Goal: Task Accomplishment & Management: Manage account settings

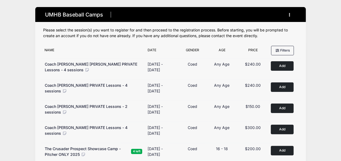
click at [290, 15] on button "button" at bounding box center [291, 15] width 15 height 10
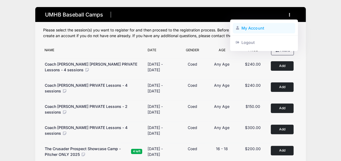
click at [254, 30] on link "My Account" at bounding box center [264, 28] width 63 height 10
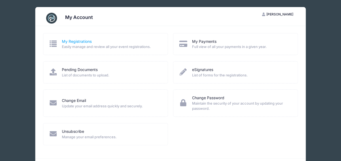
click at [85, 40] on link "My Registrations" at bounding box center [77, 42] width 30 height 6
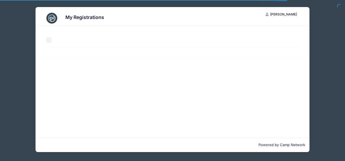
select select "50"
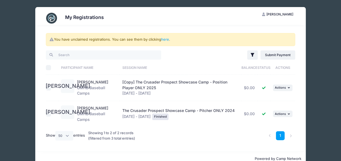
drag, startPoint x: 47, startPoint y: 88, endPoint x: 54, endPoint y: 90, distance: 7.1
click at [48, 88] on input "checkbox" at bounding box center [48, 87] width 5 height 5
checkbox input "true"
click at [289, 87] on icon "button" at bounding box center [289, 87] width 3 height 3
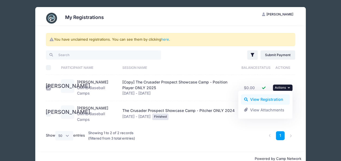
click at [270, 100] on link "View Registration" at bounding box center [265, 100] width 49 height 10
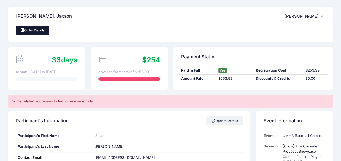
drag, startPoint x: 40, startPoint y: 25, endPoint x: 42, endPoint y: 28, distance: 3.7
click at [40, 26] on div "[PERSON_NAME], Jaxson JA [PERSON_NAME] My Account Logout" at bounding box center [170, 16] width 325 height 19
click at [42, 29] on link "Order Details" at bounding box center [32, 30] width 33 height 9
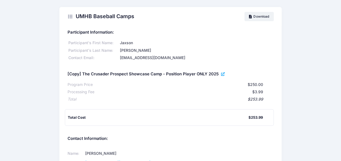
click at [223, 74] on icon at bounding box center [223, 74] width 4 height 0
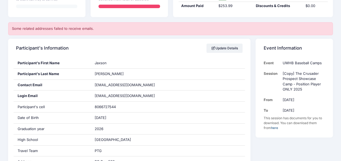
scroll to position [81, 0]
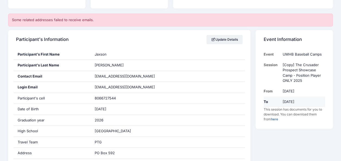
click at [291, 100] on td "Oct 26th" at bounding box center [302, 102] width 45 height 11
click at [277, 117] on link "here" at bounding box center [274, 119] width 7 height 4
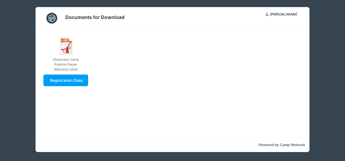
click at [26, 36] on div "Documents for Download JA Jaxson Armstrong My Account Logout Showcase Camp Posi…" at bounding box center [172, 79] width 329 height 159
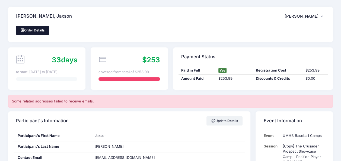
click at [38, 32] on link "Order Details" at bounding box center [32, 30] width 33 height 9
click at [36, 29] on link "Order Details" at bounding box center [32, 30] width 33 height 9
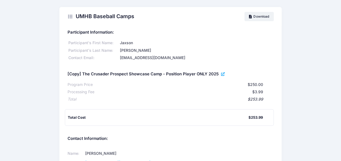
click at [222, 74] on icon at bounding box center [223, 74] width 4 height 0
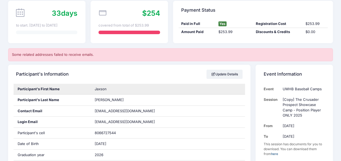
scroll to position [54, 0]
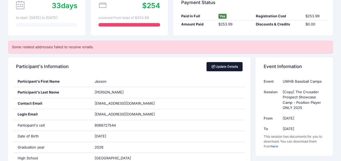
click at [226, 65] on link "Update Details" at bounding box center [225, 66] width 36 height 9
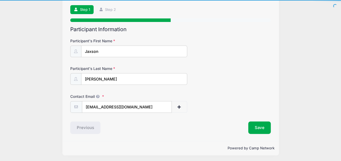
scroll to position [34, 0]
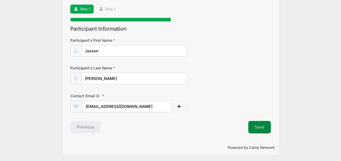
click at [254, 127] on button "Save" at bounding box center [259, 127] width 23 height 12
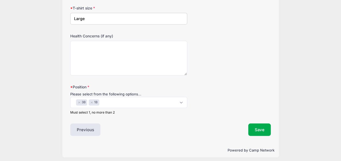
scroll to position [400, 0]
click at [255, 126] on button "Save" at bounding box center [259, 129] width 23 height 12
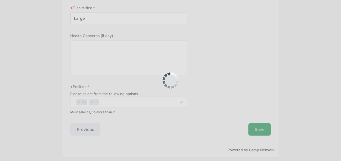
scroll to position [0, 0]
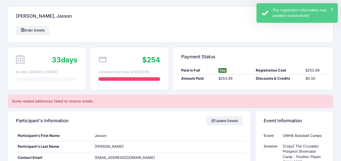
click at [331, 6] on div "× The registration information was updated successfully!" at bounding box center [297, 13] width 81 height 20
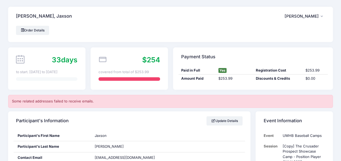
click at [323, 14] on button "JA Jaxson Armstrong" at bounding box center [305, 16] width 40 height 12
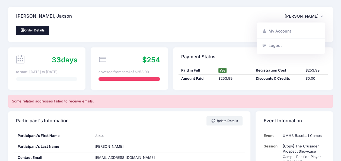
click at [35, 28] on link "Order Details" at bounding box center [32, 30] width 33 height 9
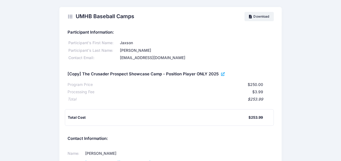
click at [222, 74] on icon at bounding box center [223, 74] width 4 height 0
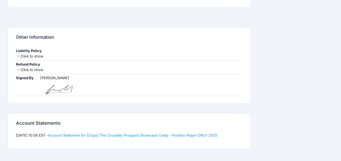
scroll to position [416, 0]
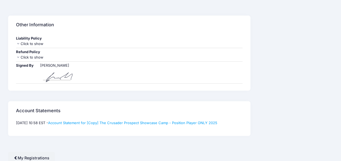
click at [34, 55] on div "Click to show" at bounding box center [129, 57] width 226 height 5
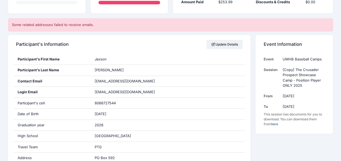
scroll to position [8, 0]
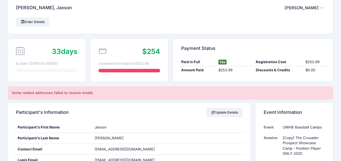
click at [322, 8] on icon "button" at bounding box center [323, 8] width 4 height 0
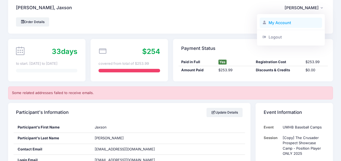
click at [288, 20] on link "My Account" at bounding box center [291, 23] width 63 height 10
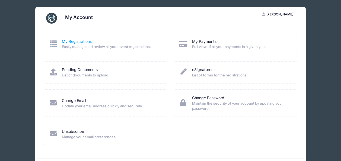
click at [80, 40] on link "My Registrations" at bounding box center [77, 42] width 30 height 6
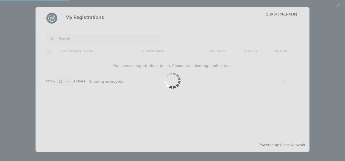
select select "50"
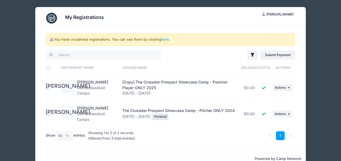
click at [48, 87] on input "checkbox" at bounding box center [48, 87] width 5 height 5
checkbox input "true"
click at [288, 87] on icon "button" at bounding box center [289, 87] width 3 height 3
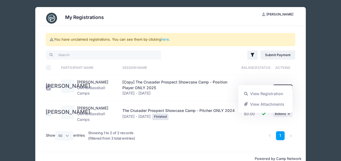
scroll to position [11, 0]
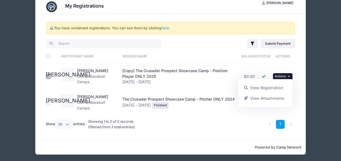
click at [178, 120] on div "1" at bounding box center [223, 125] width 149 height 18
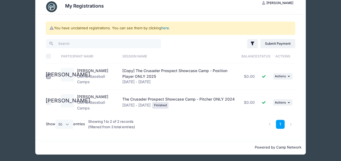
click at [163, 27] on link "here" at bounding box center [165, 28] width 8 height 4
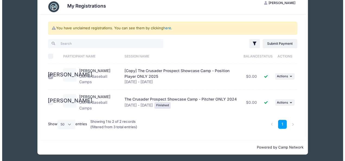
scroll to position [0, 0]
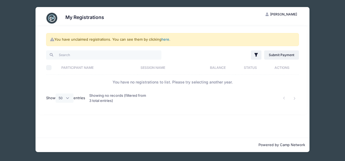
click at [167, 39] on link "here" at bounding box center [166, 39] width 8 height 4
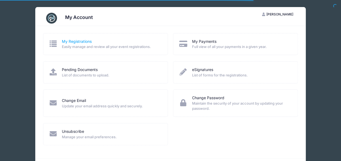
click at [73, 41] on link "My Registrations" at bounding box center [77, 42] width 30 height 6
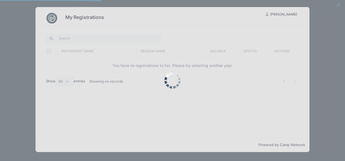
select select "50"
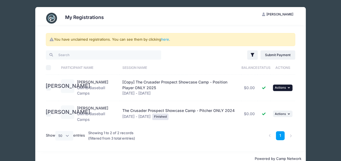
click at [290, 86] on button "... Actions" at bounding box center [283, 88] width 20 height 7
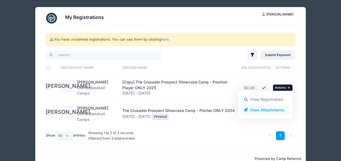
click at [287, 112] on link "View Attachments" at bounding box center [265, 110] width 49 height 10
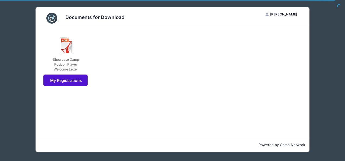
click at [76, 81] on link "My Registrations" at bounding box center [65, 81] width 44 height 12
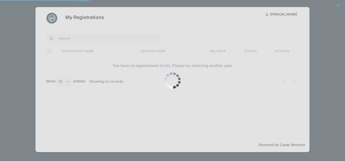
select select "50"
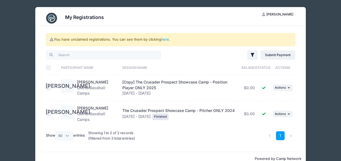
scroll to position [11, 0]
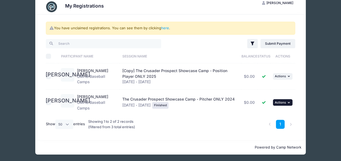
click at [291, 105] on button "... Actions" at bounding box center [283, 102] width 20 height 7
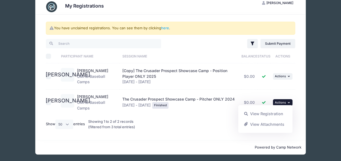
click at [290, 103] on icon "button" at bounding box center [289, 102] width 3 height 3
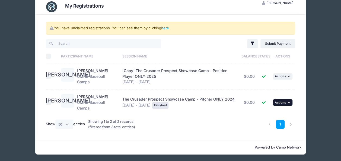
scroll to position [0, 0]
